Goal: Communication & Community: Answer question/provide support

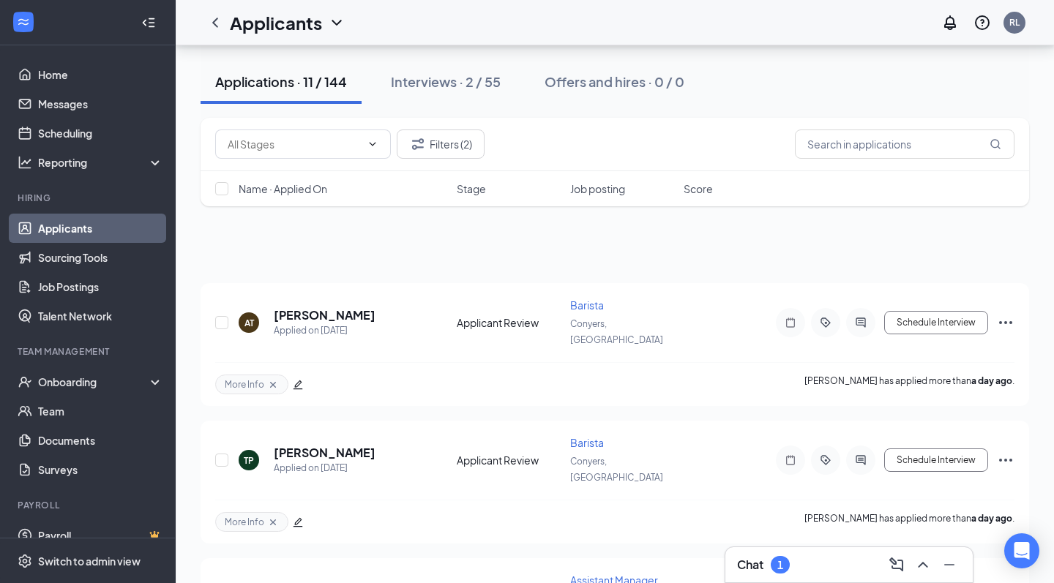
scroll to position [1039, 0]
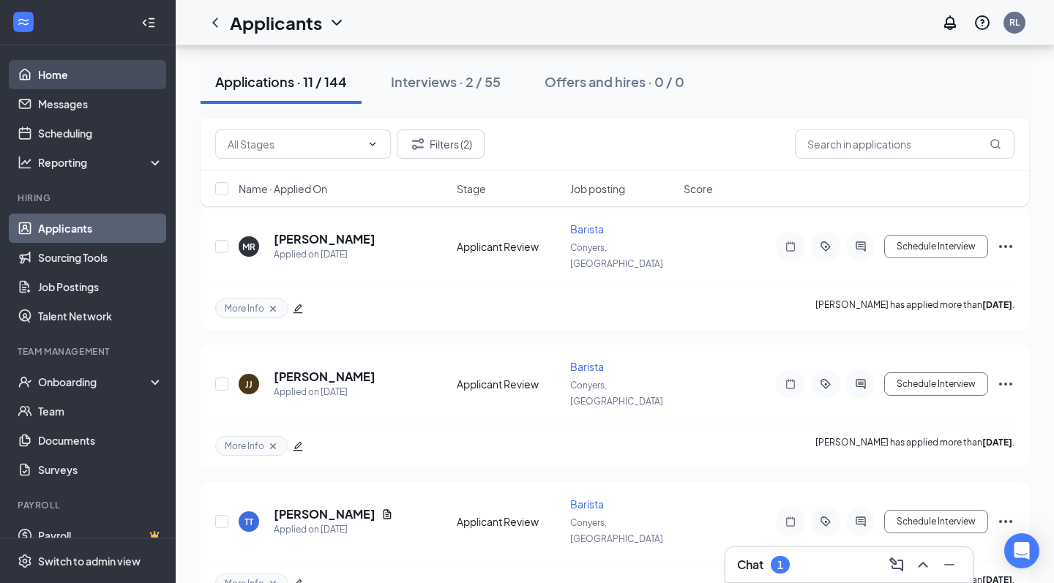
click at [86, 75] on link "Home" at bounding box center [100, 74] width 125 height 29
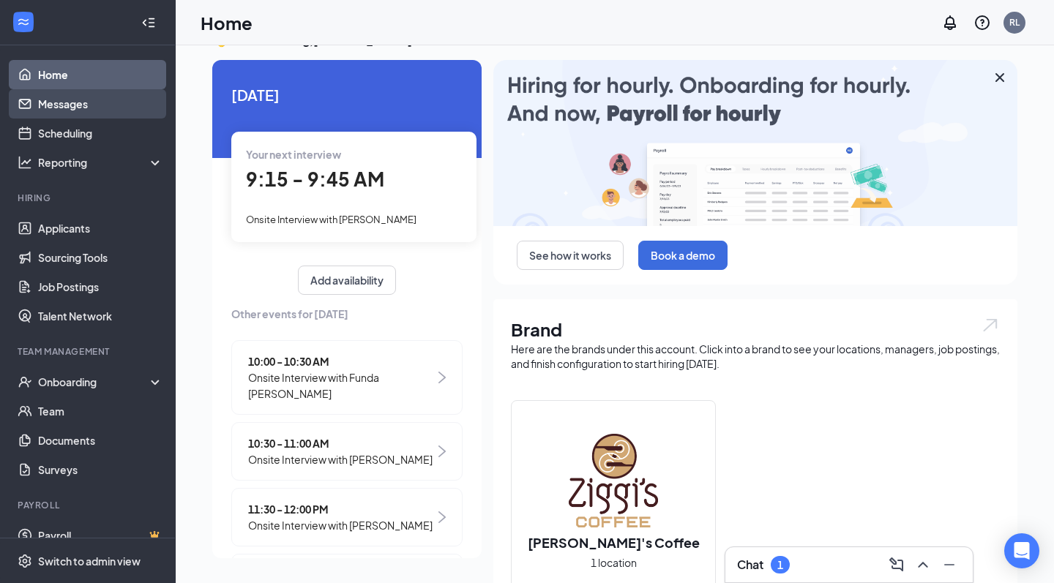
click at [75, 94] on link "Messages" at bounding box center [100, 103] width 125 height 29
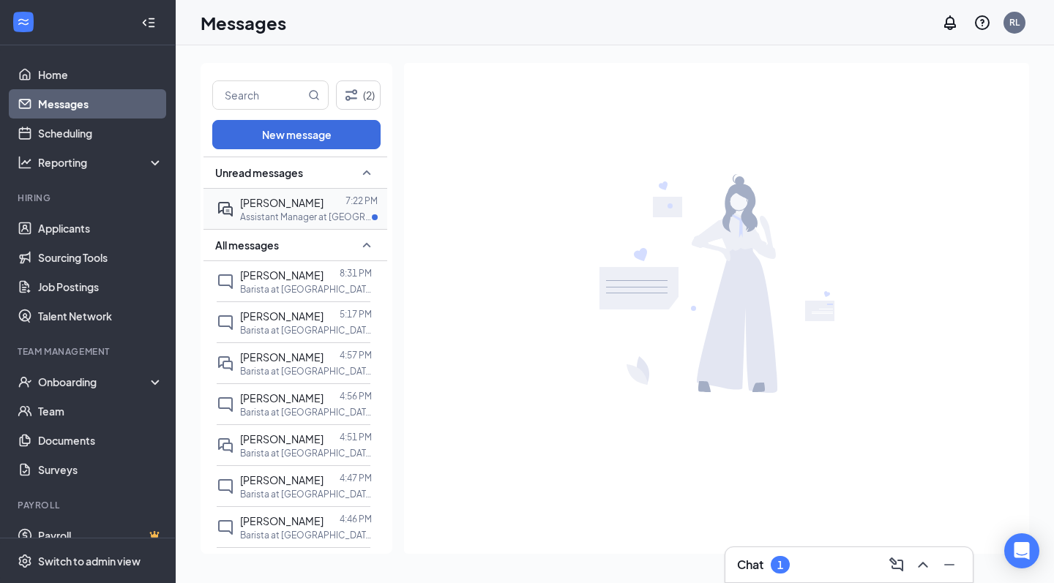
click at [283, 209] on div "[PERSON_NAME]" at bounding box center [281, 203] width 83 height 16
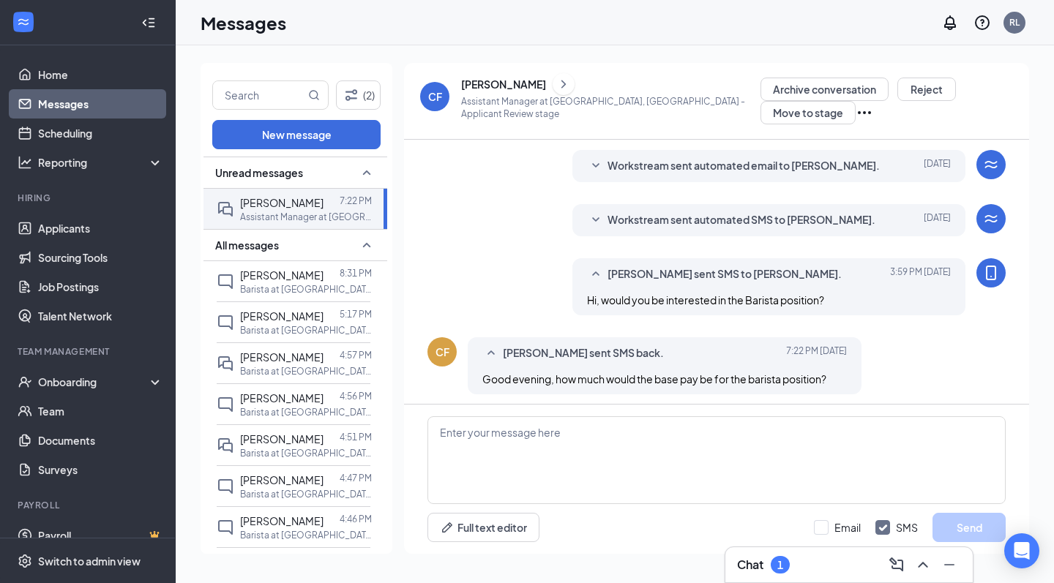
scroll to position [39, 0]
click at [533, 437] on textarea at bounding box center [716, 460] width 578 height 88
click at [86, 78] on link "Home" at bounding box center [100, 74] width 125 height 29
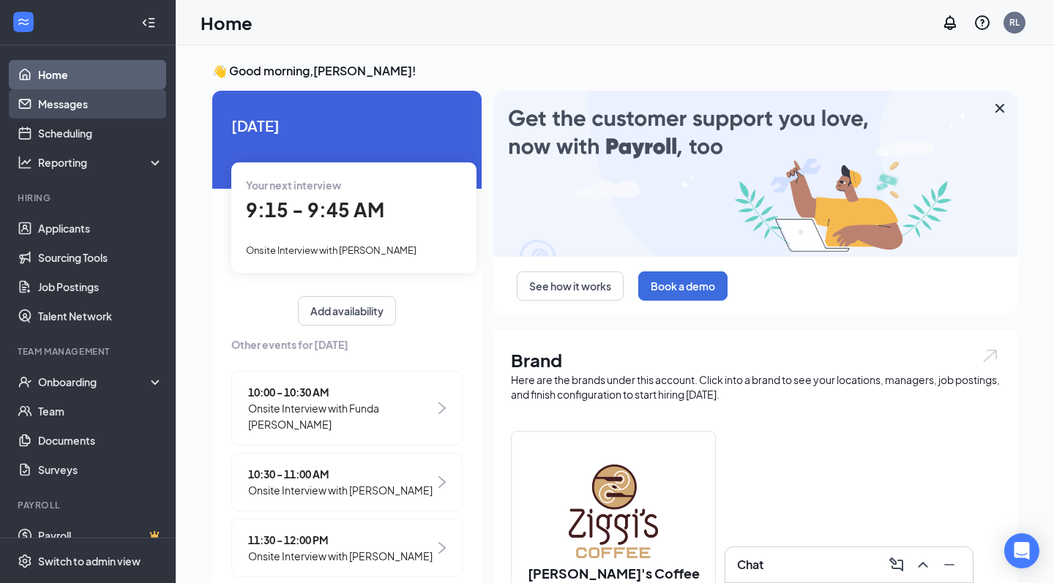
click at [67, 108] on link "Messages" at bounding box center [100, 103] width 125 height 29
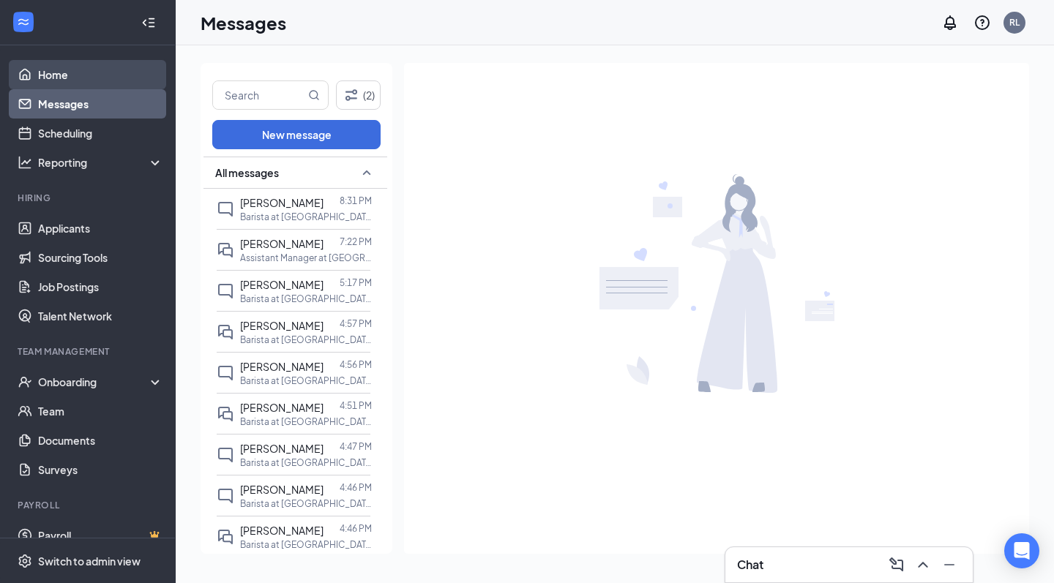
click at [93, 81] on link "Home" at bounding box center [100, 74] width 125 height 29
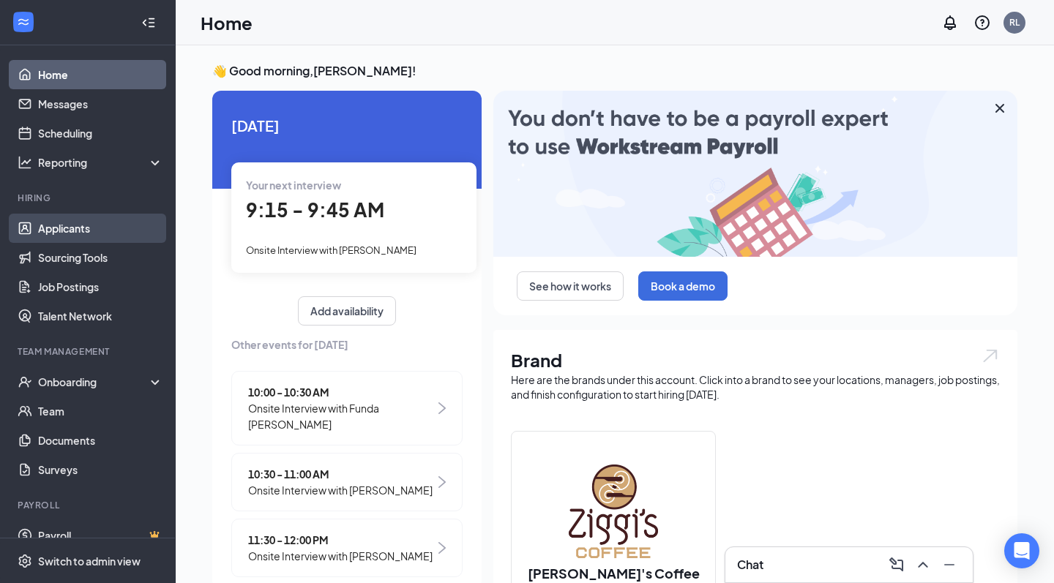
click at [86, 223] on link "Applicants" at bounding box center [100, 228] width 125 height 29
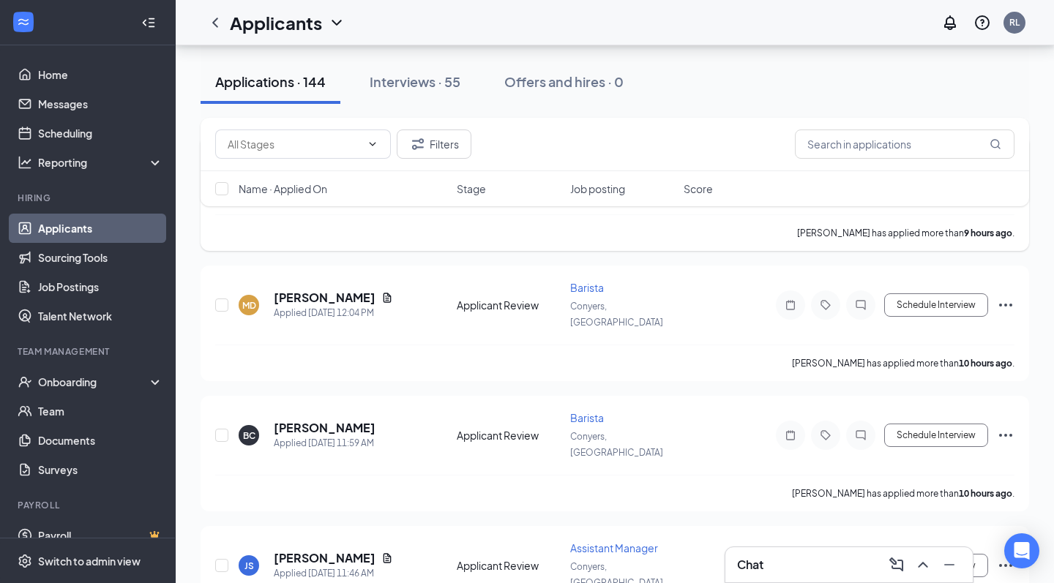
scroll to position [2858, 0]
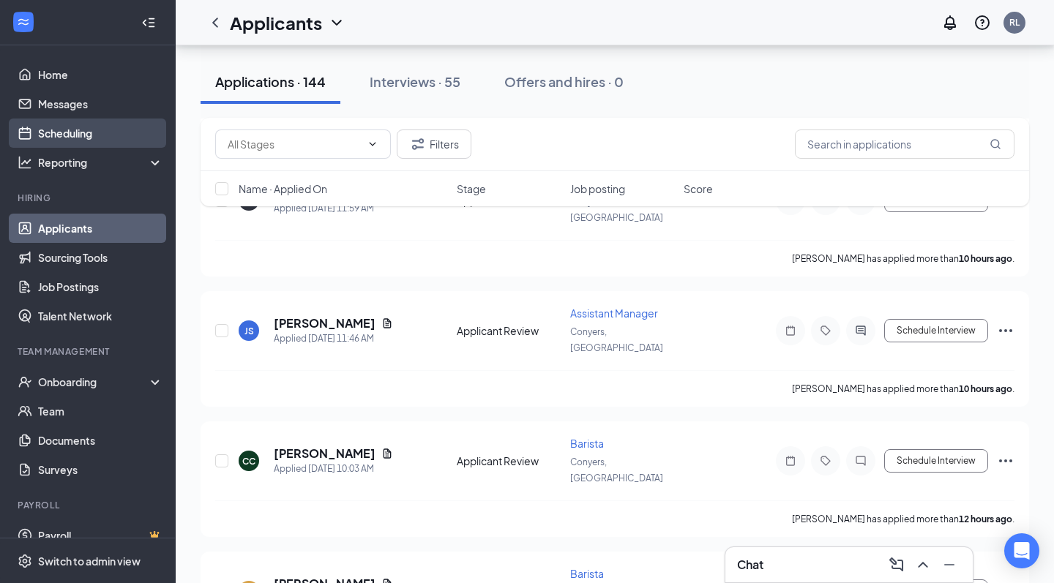
click at [72, 123] on link "Scheduling" at bounding box center [100, 133] width 125 height 29
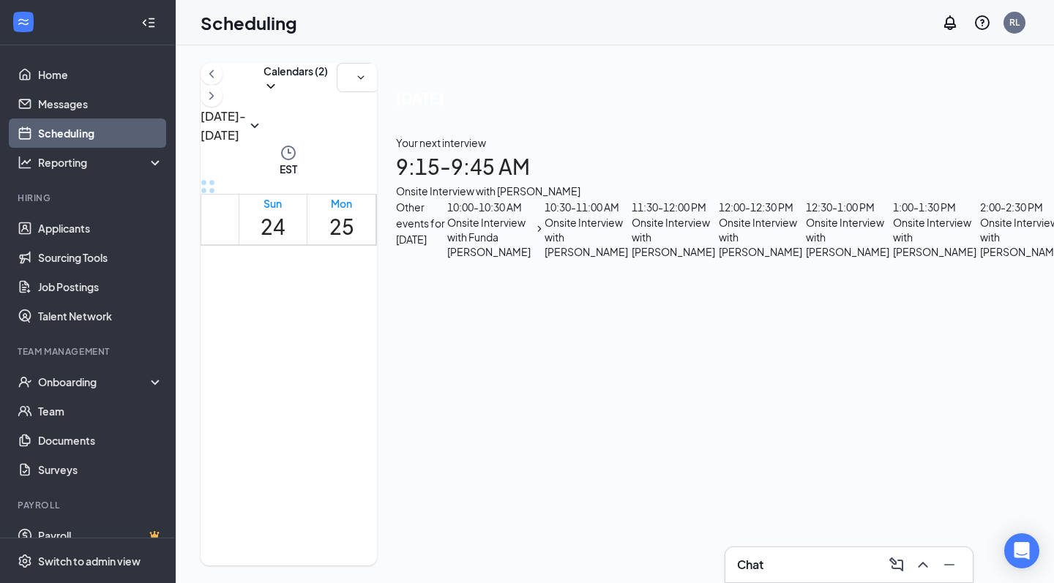
scroll to position [830, 0]
click at [76, 223] on link "Applicants" at bounding box center [100, 228] width 125 height 29
